Goal: Check status: Check status

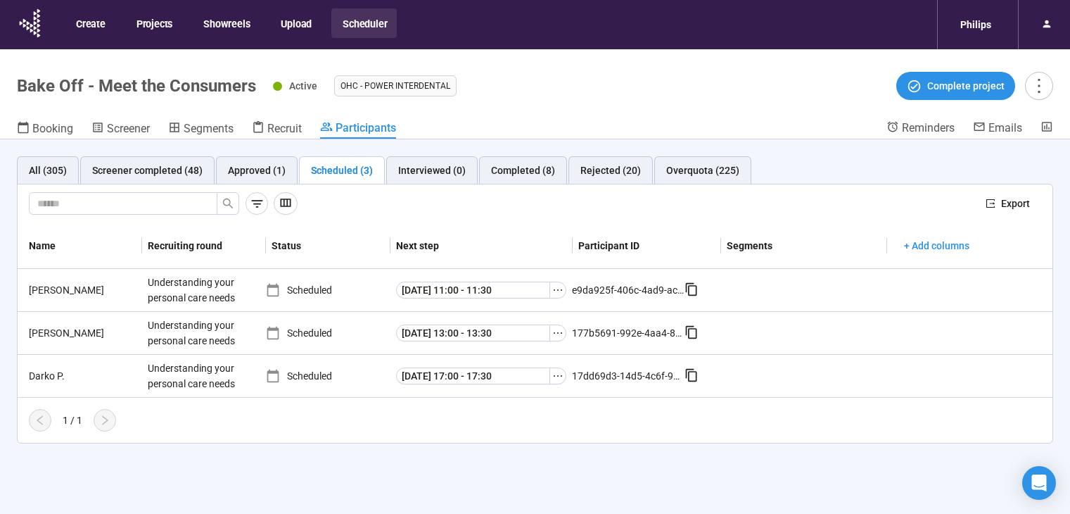
scroll to position [49, 0]
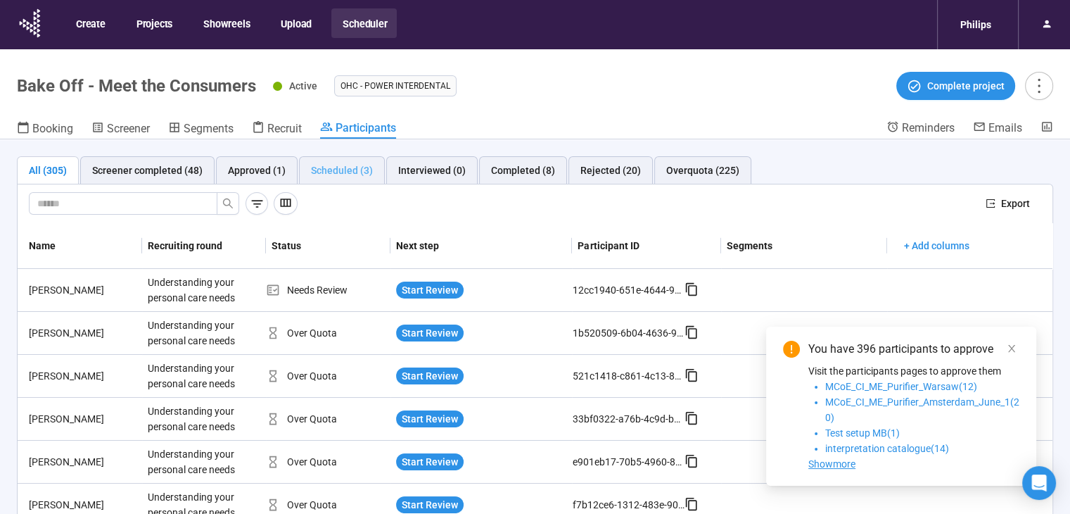
click at [338, 178] on div "Scheduled (3)" at bounding box center [342, 170] width 86 height 28
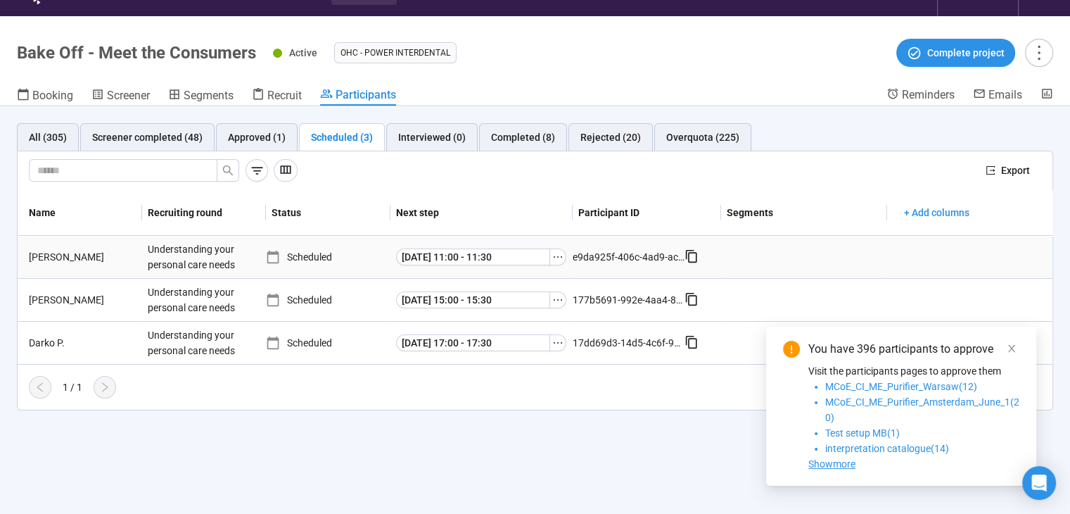
scroll to position [49, 0]
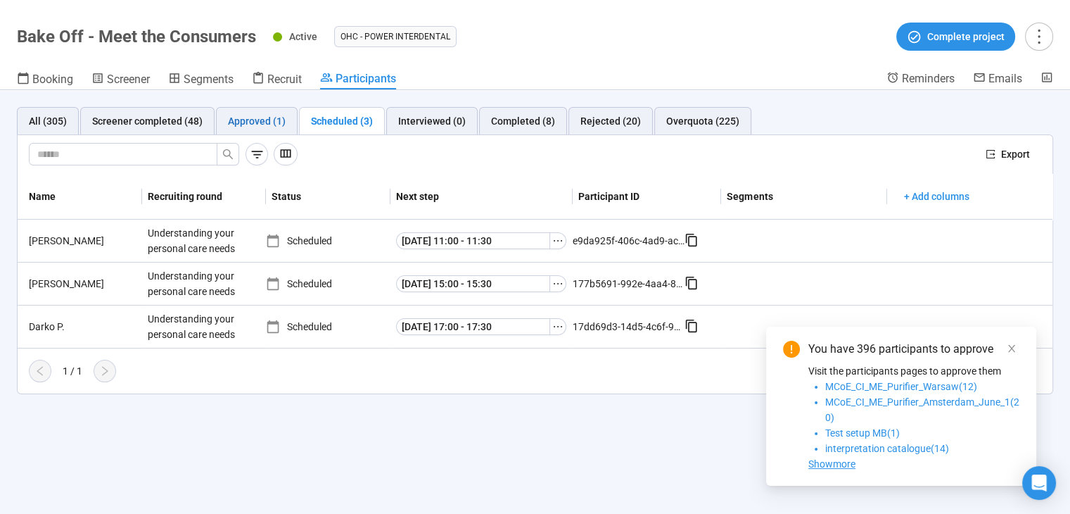
click at [272, 125] on div "Approved (1)" at bounding box center [257, 120] width 58 height 15
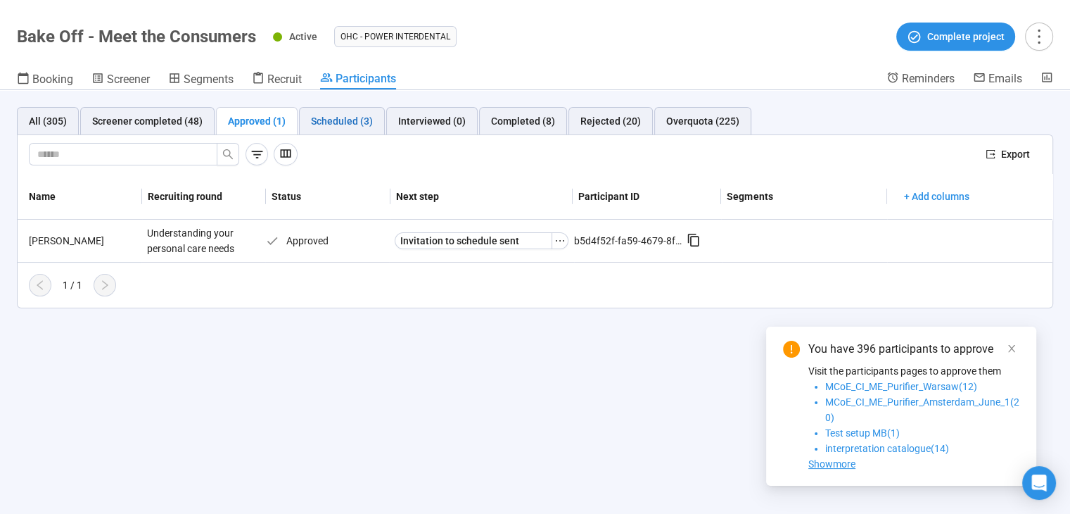
click at [312, 119] on div "Scheduled (3)" at bounding box center [342, 120] width 62 height 15
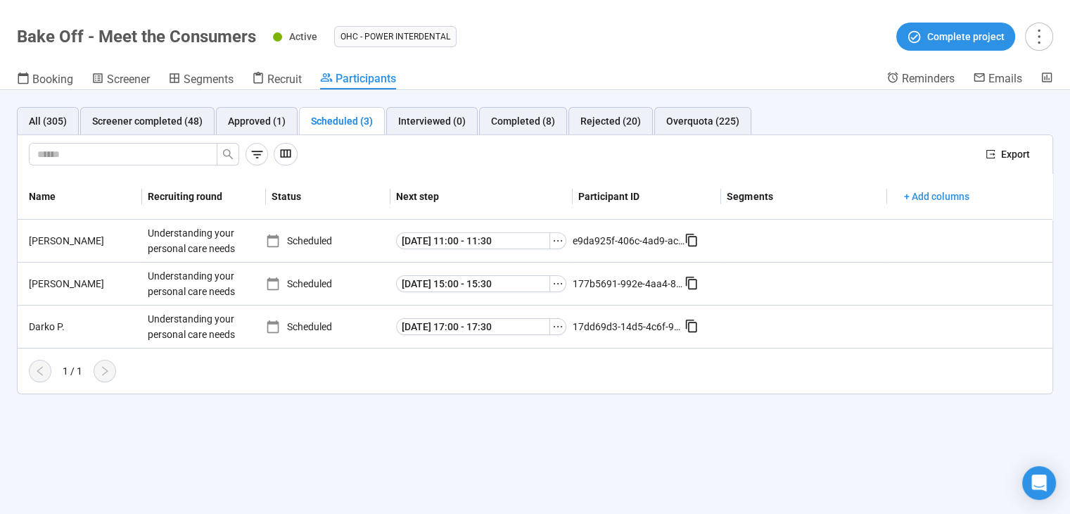
click at [594, 486] on div "All (305) Screener completed (48) Approved (1) Scheduled (3) Interviewed (0) Co…" at bounding box center [535, 302] width 1070 height 424
